Goal: Information Seeking & Learning: Learn about a topic

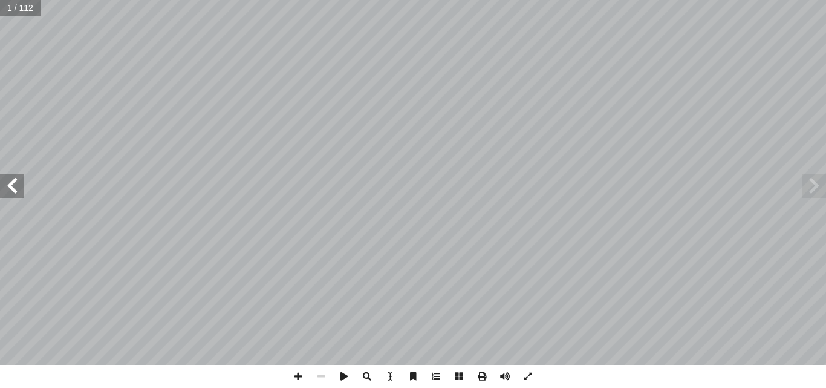
click at [1, 180] on span at bounding box center [12, 186] width 24 height 24
click at [4, 181] on span at bounding box center [12, 186] width 24 height 24
click at [5, 181] on span at bounding box center [12, 186] width 24 height 24
click at [7, 179] on span at bounding box center [12, 186] width 24 height 24
click at [8, 178] on span at bounding box center [12, 186] width 24 height 24
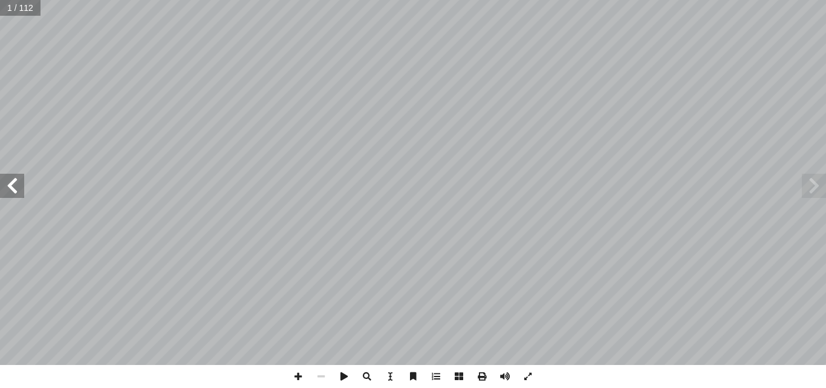
click at [8, 178] on span at bounding box center [12, 186] width 24 height 24
click at [16, 183] on span at bounding box center [12, 186] width 24 height 24
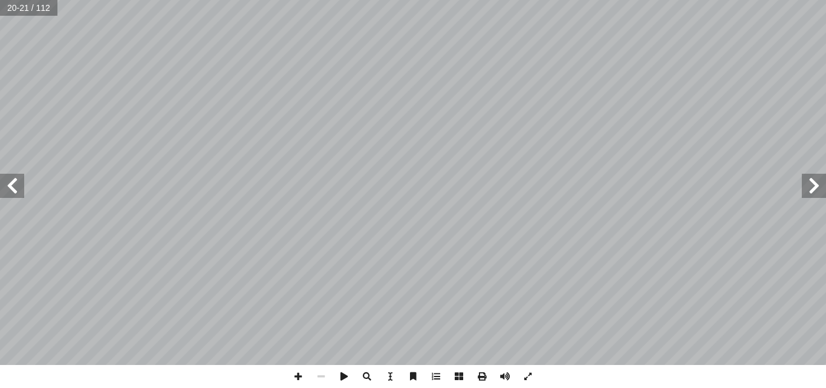
click at [817, 185] on span at bounding box center [814, 186] width 24 height 24
click at [11, 178] on span at bounding box center [12, 186] width 24 height 24
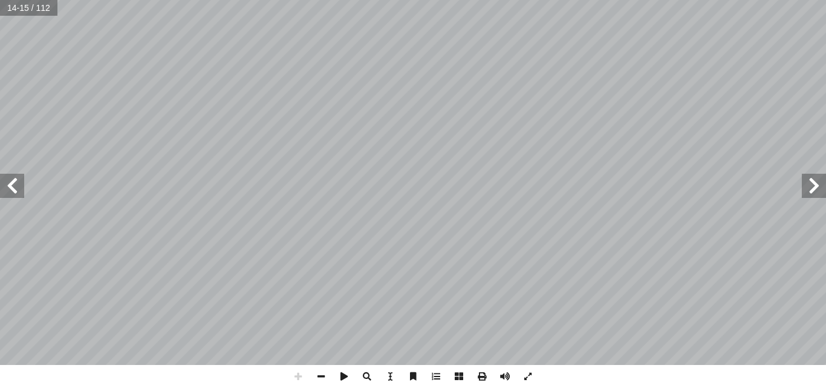
click at [11, 178] on span at bounding box center [12, 186] width 24 height 24
click at [13, 178] on span at bounding box center [12, 186] width 24 height 24
click at [814, 183] on span at bounding box center [814, 186] width 24 height 24
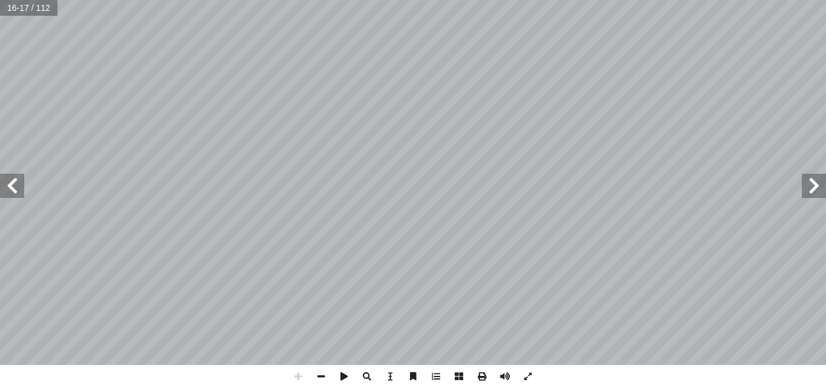
click at [21, 185] on span at bounding box center [12, 186] width 24 height 24
click at [12, 194] on span at bounding box center [12, 186] width 24 height 24
